Goal: Task Accomplishment & Management: Complete application form

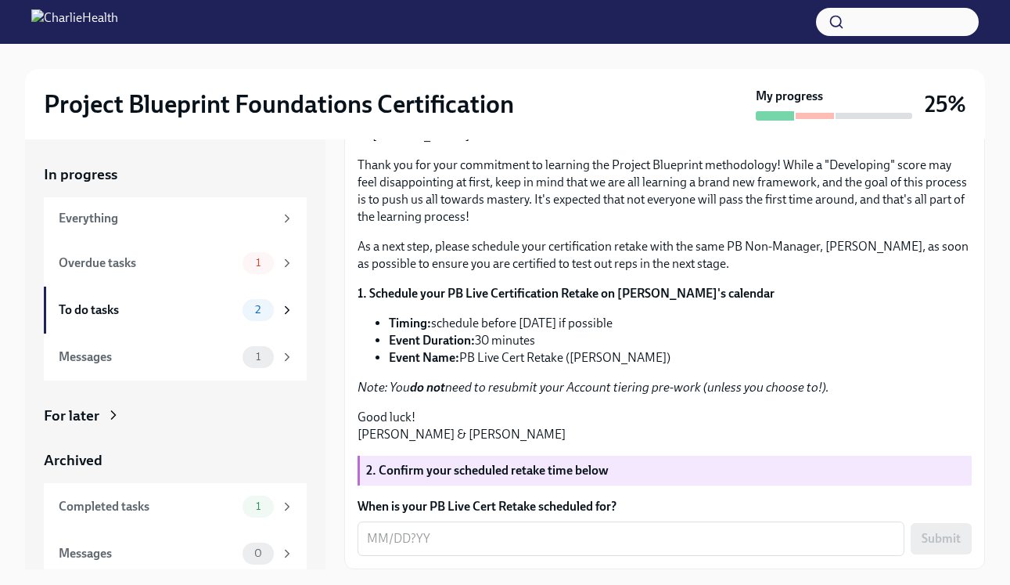
scroll to position [28, 0]
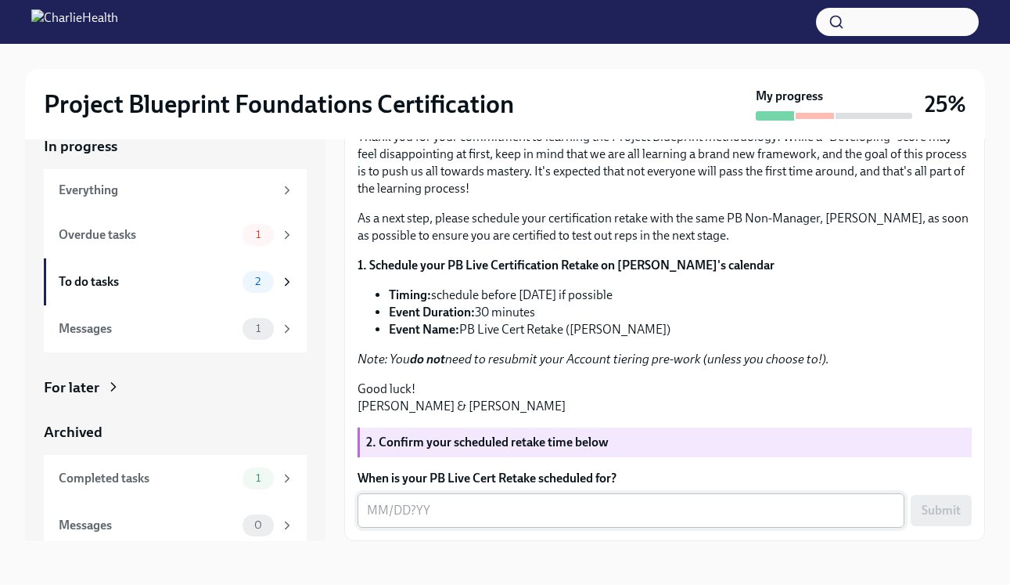
click at [376, 511] on textarea "When is your PB Live Cert Retake scheduled for?" at bounding box center [631, 510] width 528 height 19
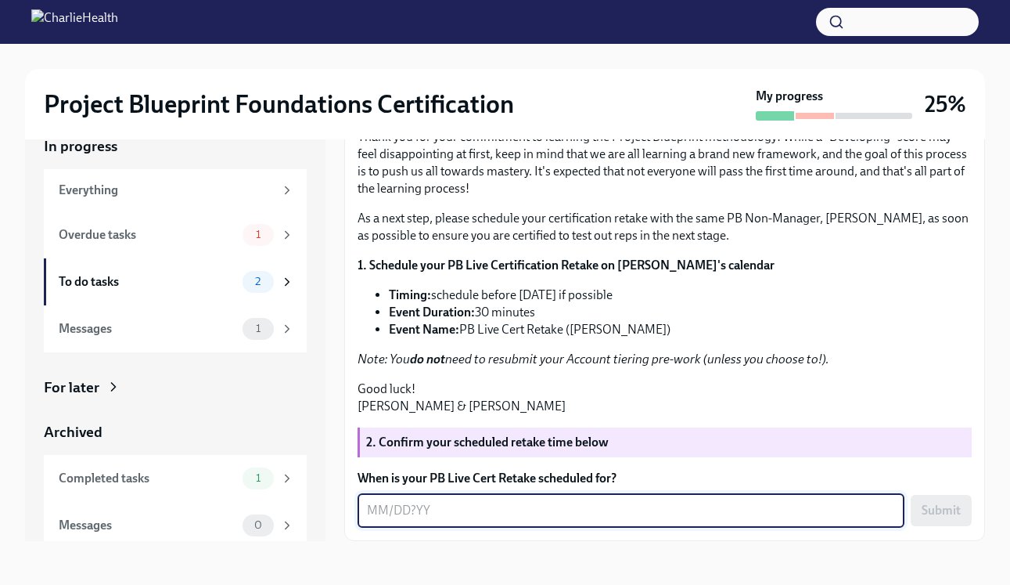
type textarea "0"
type textarea "1"
click at [378, 508] on textarea "[DATE]" at bounding box center [631, 510] width 528 height 19
type textarea "[DATE]"
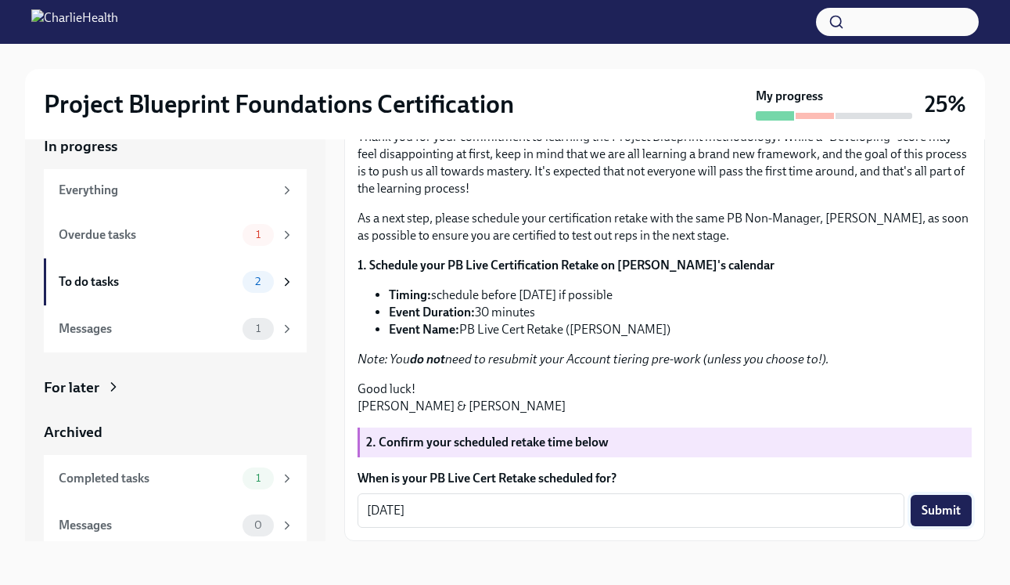
click at [933, 505] on span "Submit" at bounding box center [941, 510] width 39 height 16
click at [197, 216] on div "Overdue tasks 1" at bounding box center [175, 234] width 263 height 47
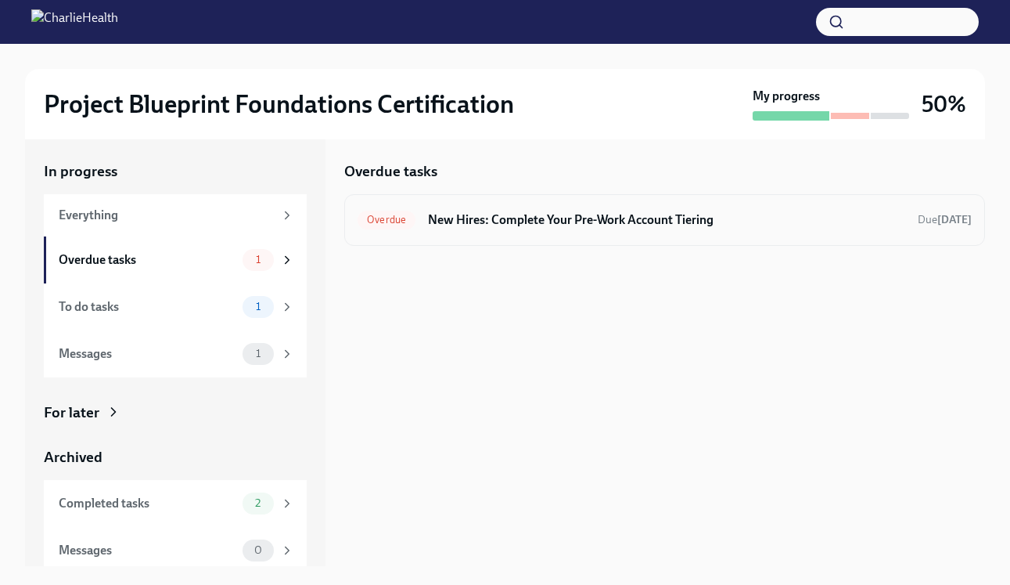
click at [593, 228] on div "Overdue New Hires: Complete Your Pre-Work Account Tiering Due [DATE]" at bounding box center [665, 219] width 614 height 25
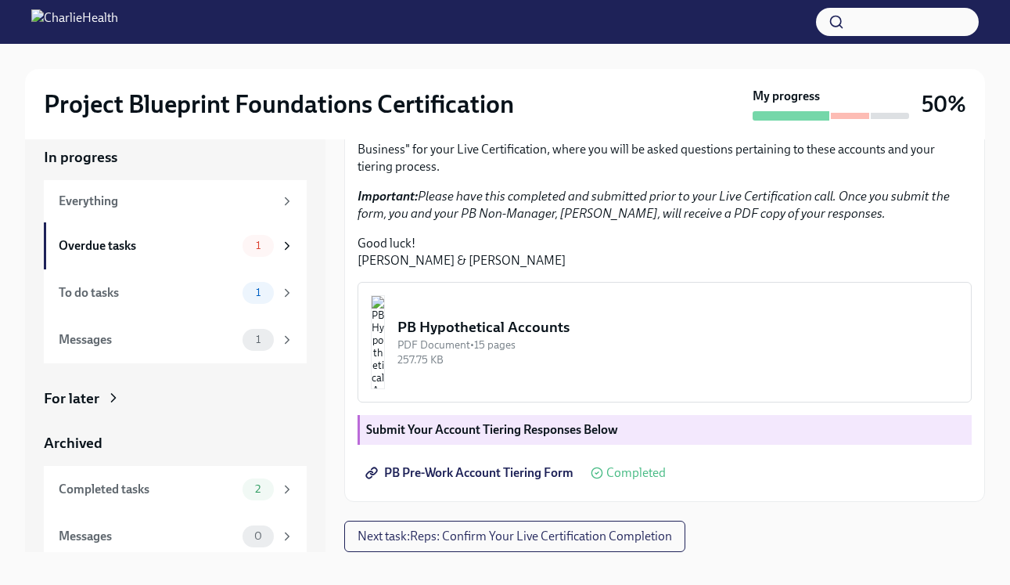
scroll to position [28, 0]
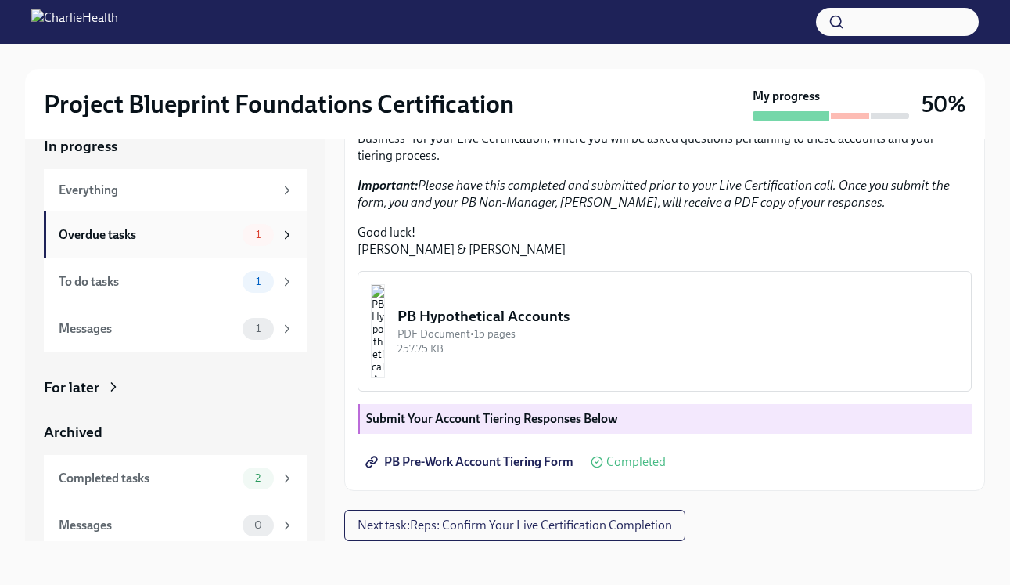
click at [201, 228] on div "Overdue tasks" at bounding box center [148, 234] width 178 height 17
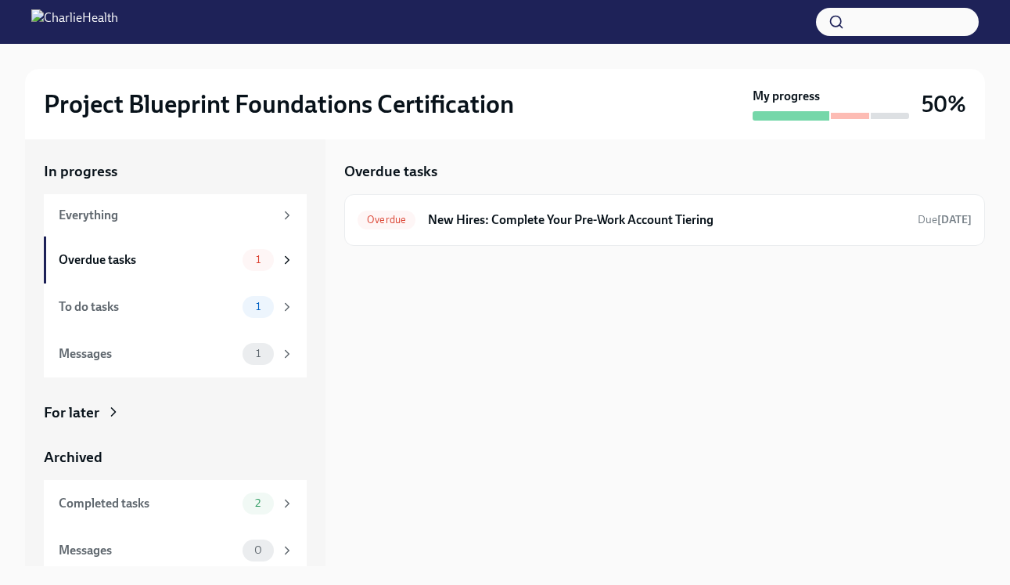
scroll to position [3, 0]
click at [407, 225] on div "Overdue" at bounding box center [387, 219] width 58 height 19
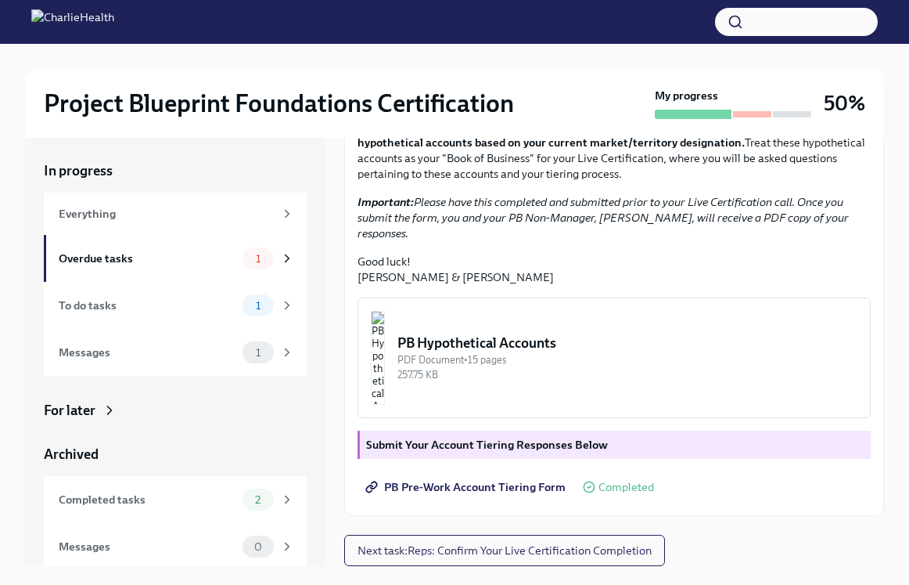
scroll to position [358, 0]
